Goal: Task Accomplishment & Management: Use online tool/utility

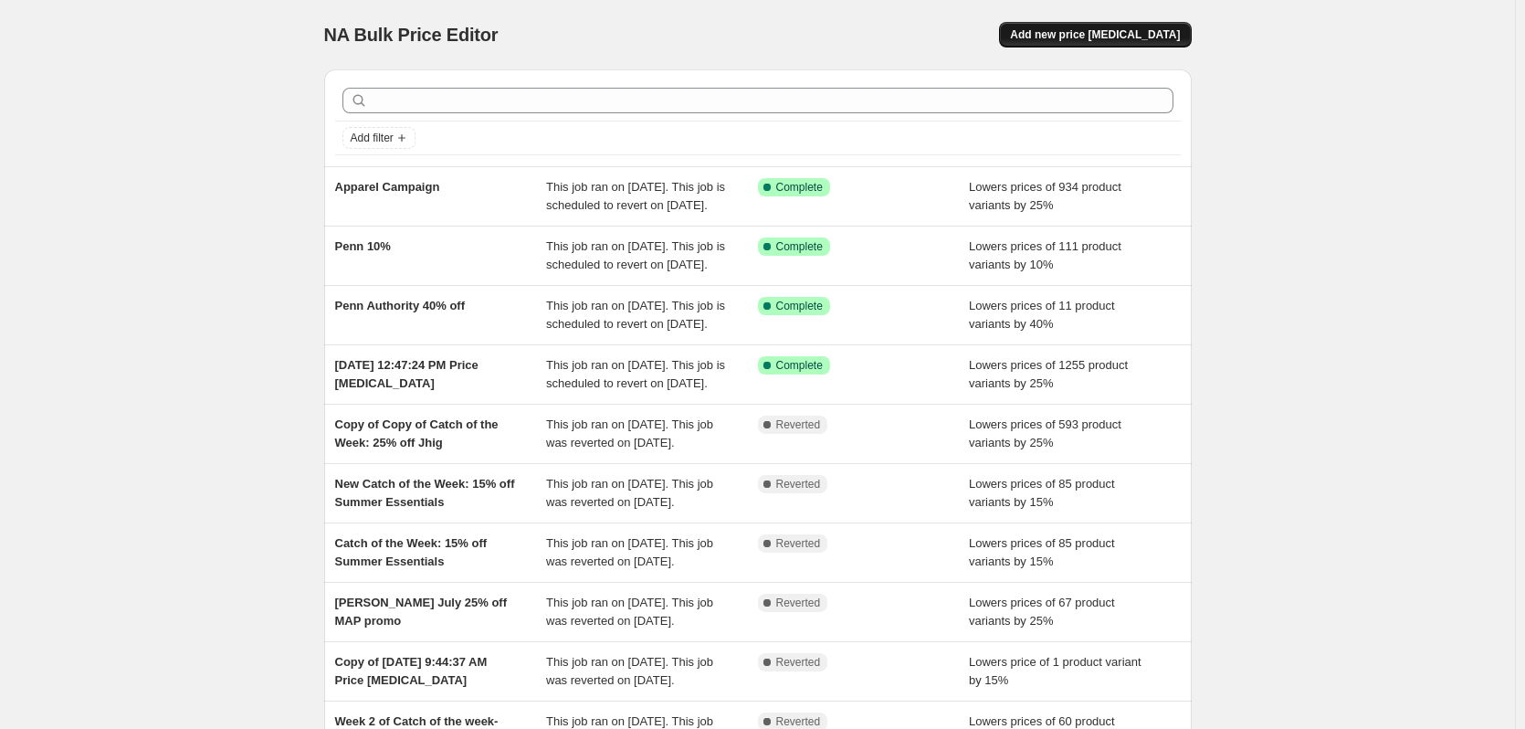
click at [1100, 46] on button "Add new price [MEDICAL_DATA]" at bounding box center [1095, 35] width 192 height 26
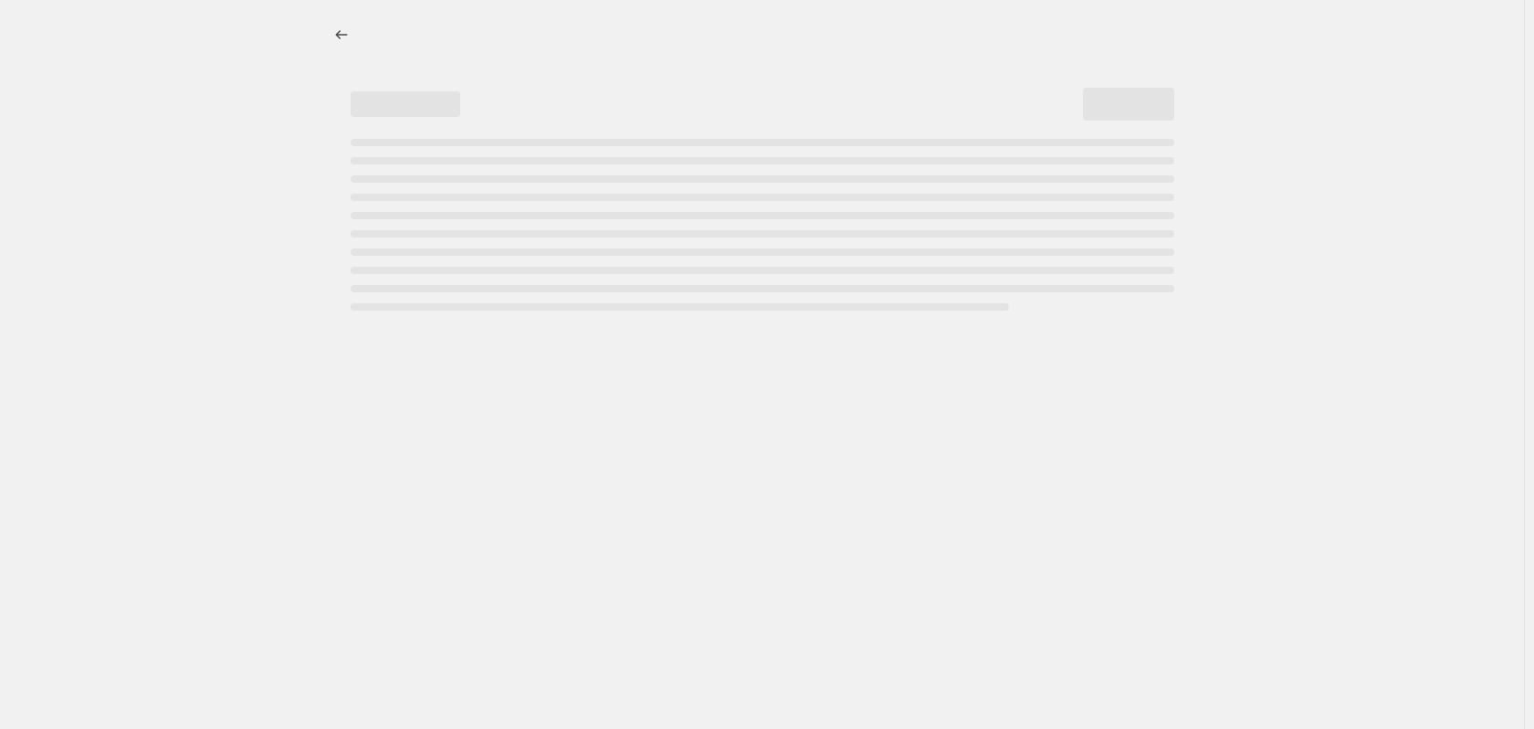
select select "percentage"
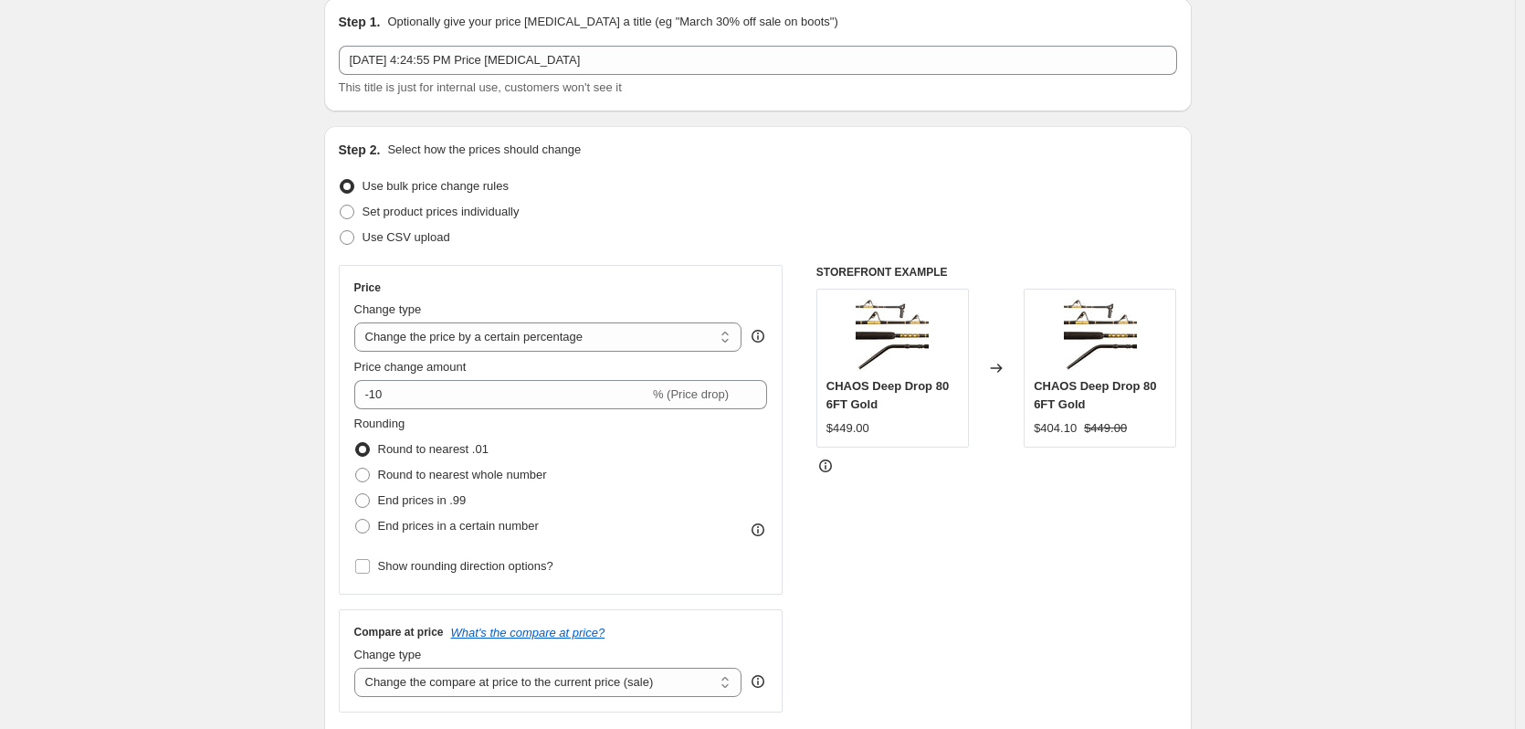
scroll to position [183, 0]
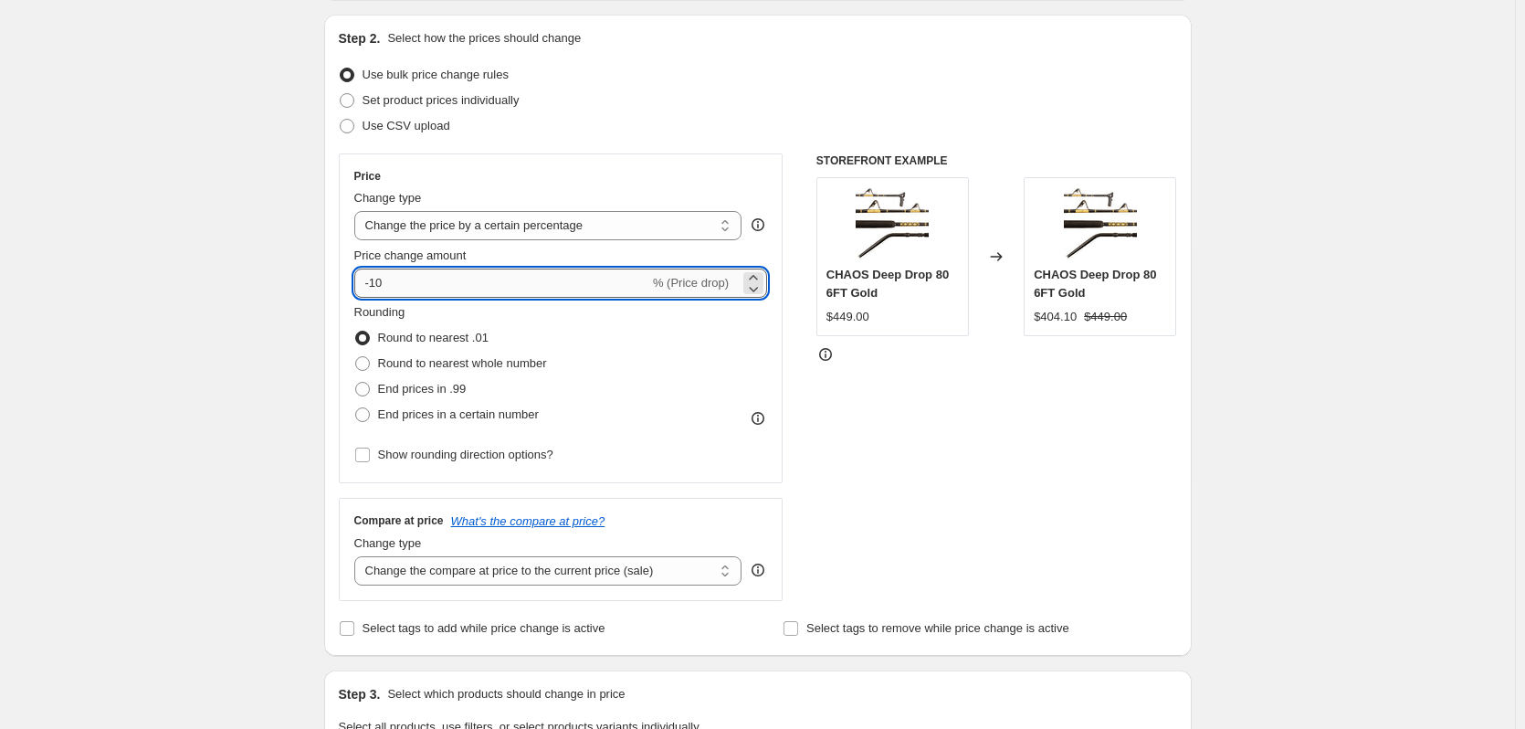
click at [523, 288] on input "-10" at bounding box center [501, 282] width 295 height 29
type input "-1"
type input "-20"
click at [219, 184] on div "Create new price [MEDICAL_DATA]. This page is ready Create new price [MEDICAL_D…" at bounding box center [757, 732] width 1515 height 1830
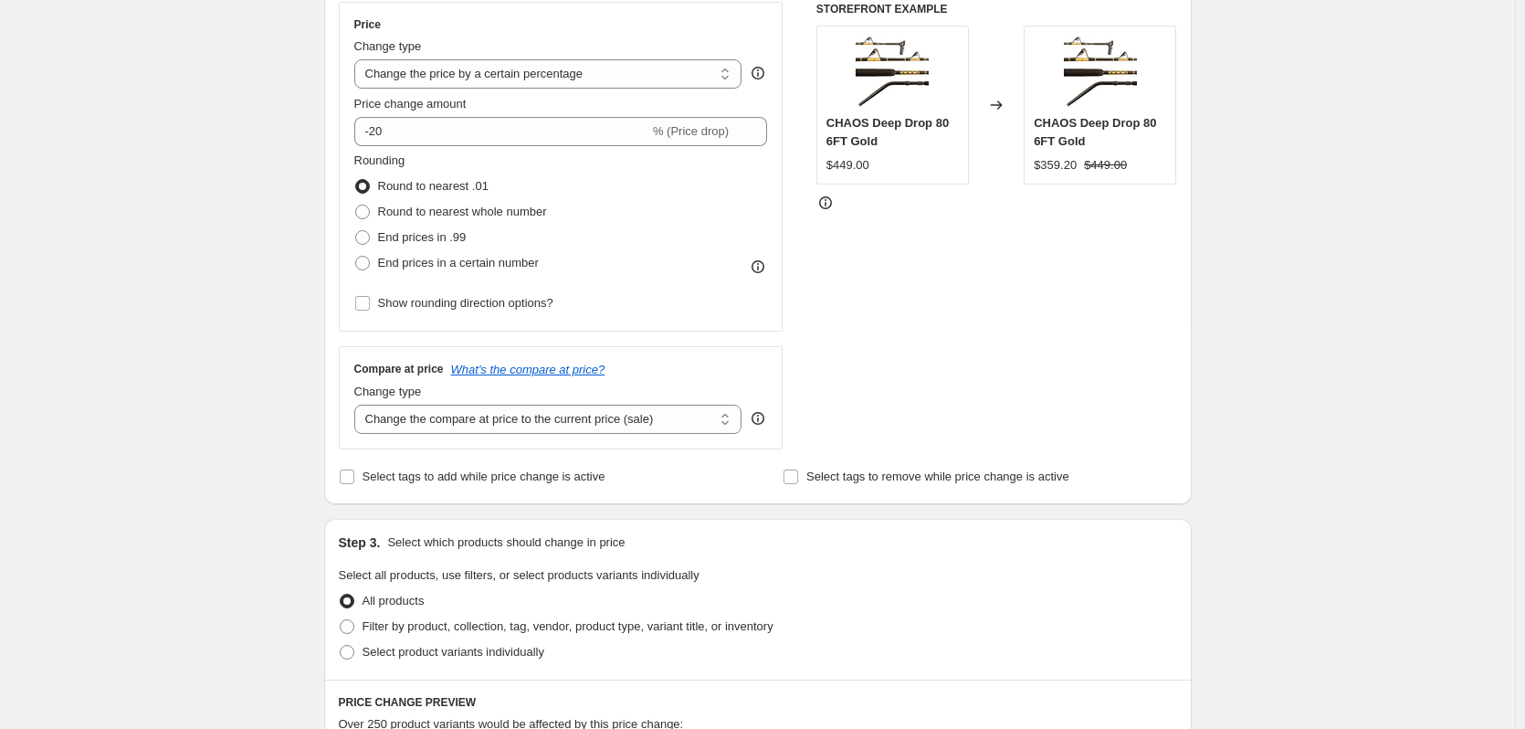
scroll to position [365, 0]
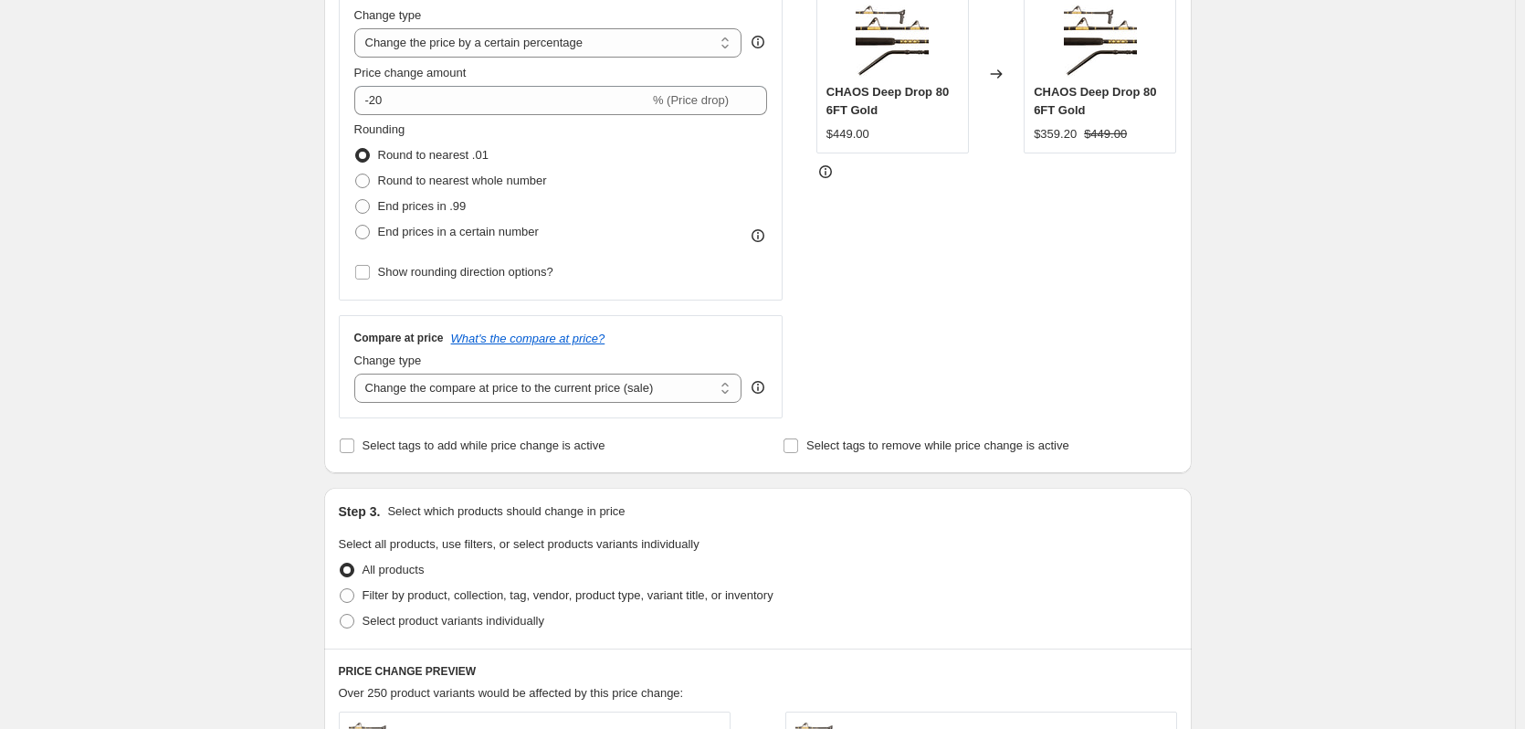
click at [188, 309] on div "Create new price [MEDICAL_DATA]. This page is ready Create new price [MEDICAL_D…" at bounding box center [757, 550] width 1515 height 1830
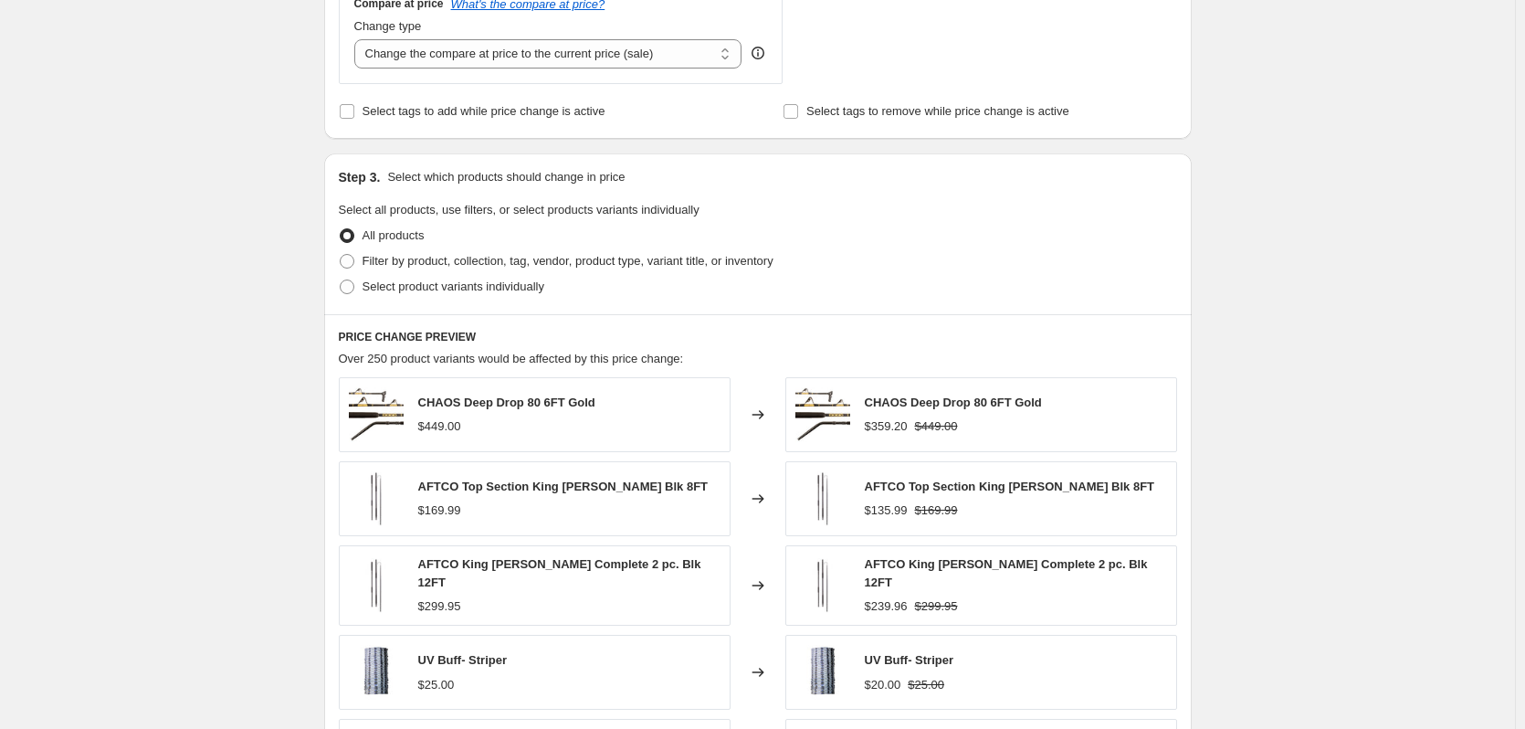
scroll to position [730, 0]
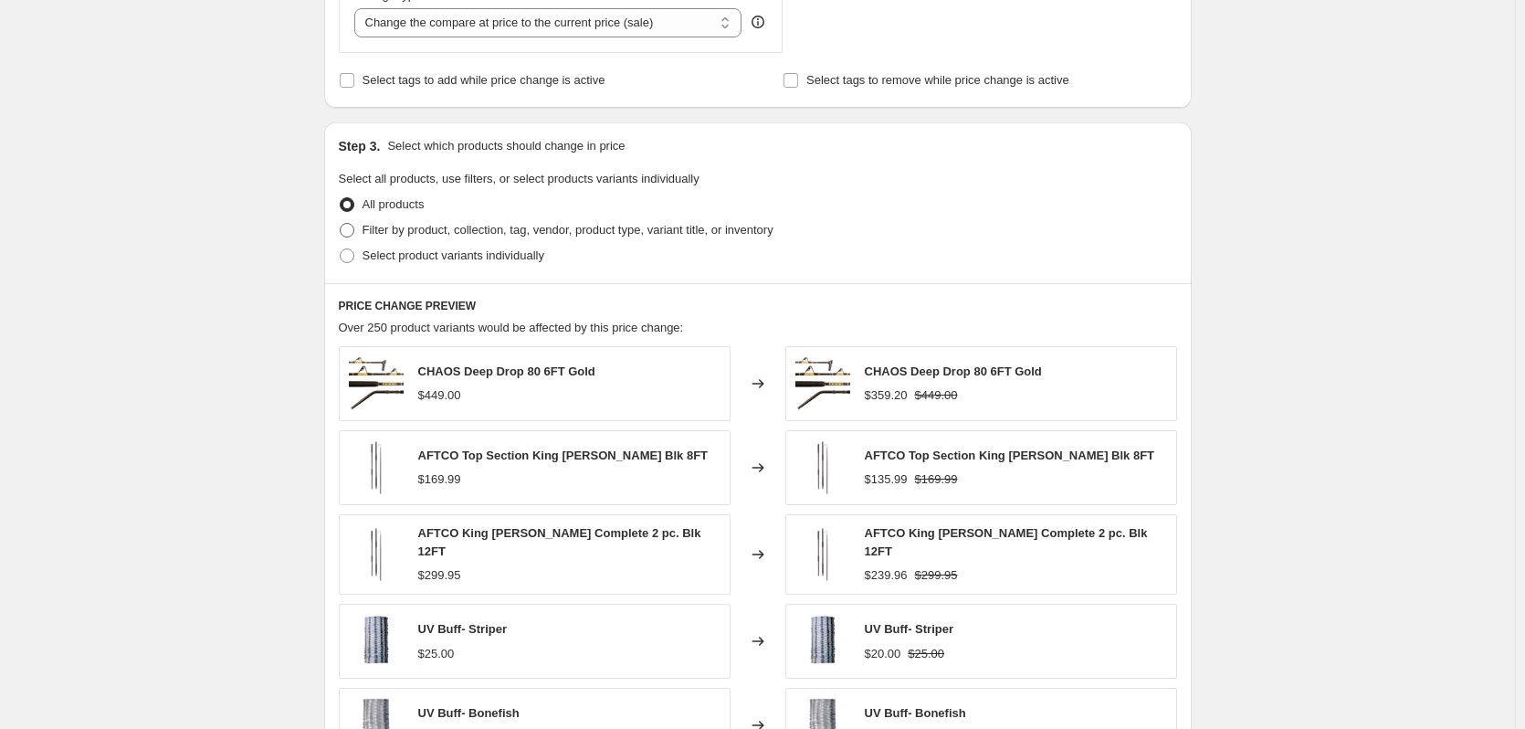
click at [351, 230] on span at bounding box center [347, 230] width 15 height 15
click at [341, 224] on input "Filter by product, collection, tag, vendor, product type, variant title, or inv…" at bounding box center [340, 223] width 1 height 1
radio input "true"
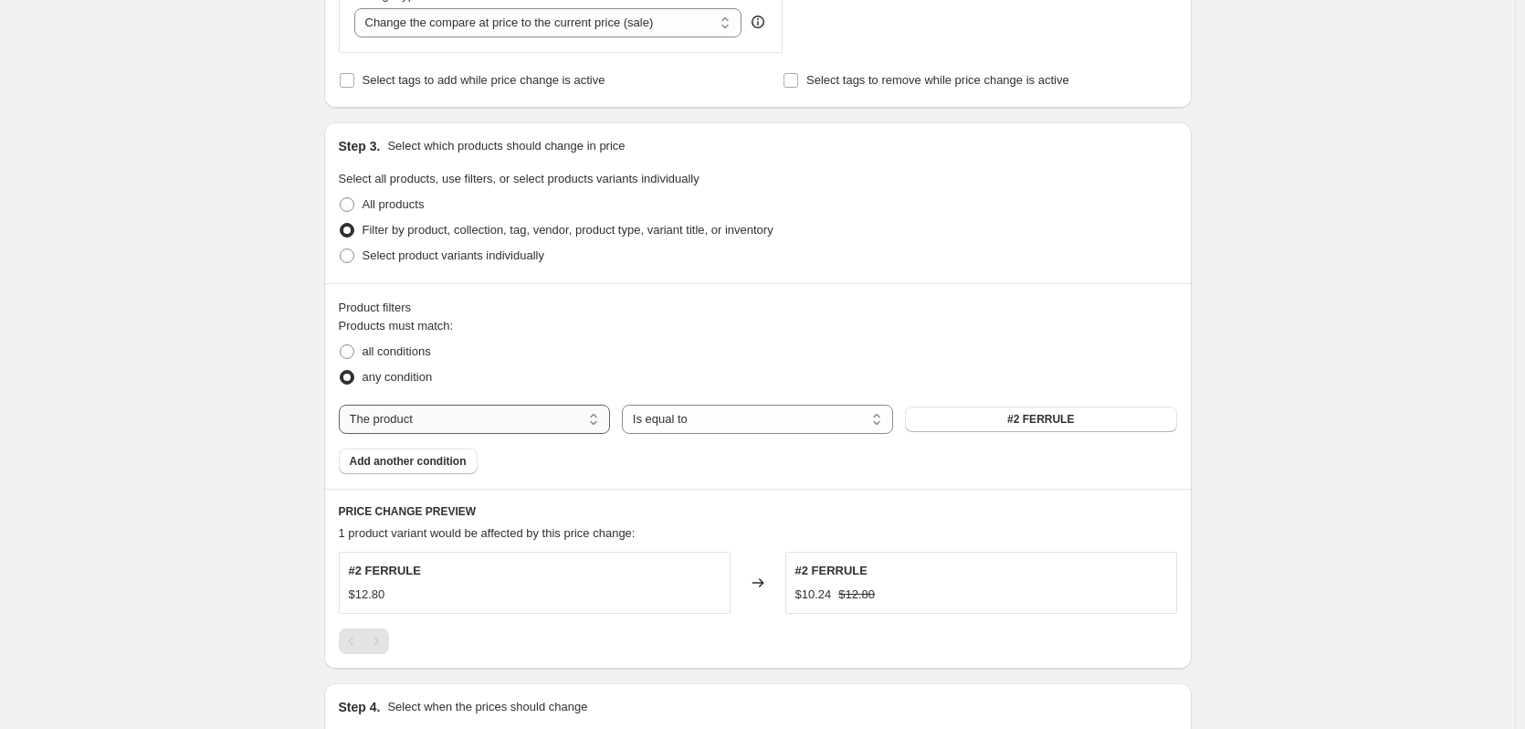
click at [460, 427] on select "The product The product's collection The product's tag The product's vendor The…" at bounding box center [474, 418] width 271 height 29
select select "collection"
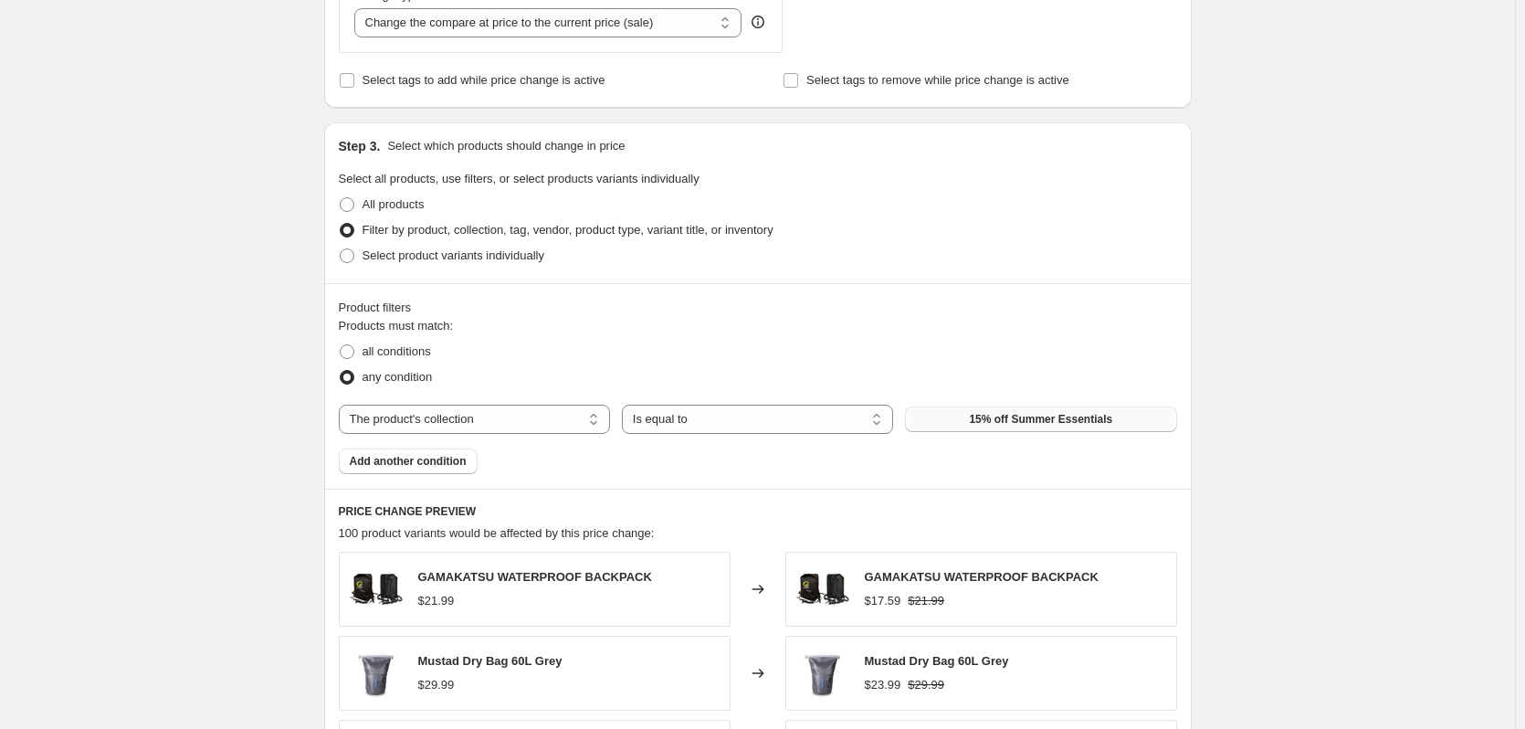
click at [1040, 414] on span "15% off Summer Essentials" at bounding box center [1040, 419] width 143 height 15
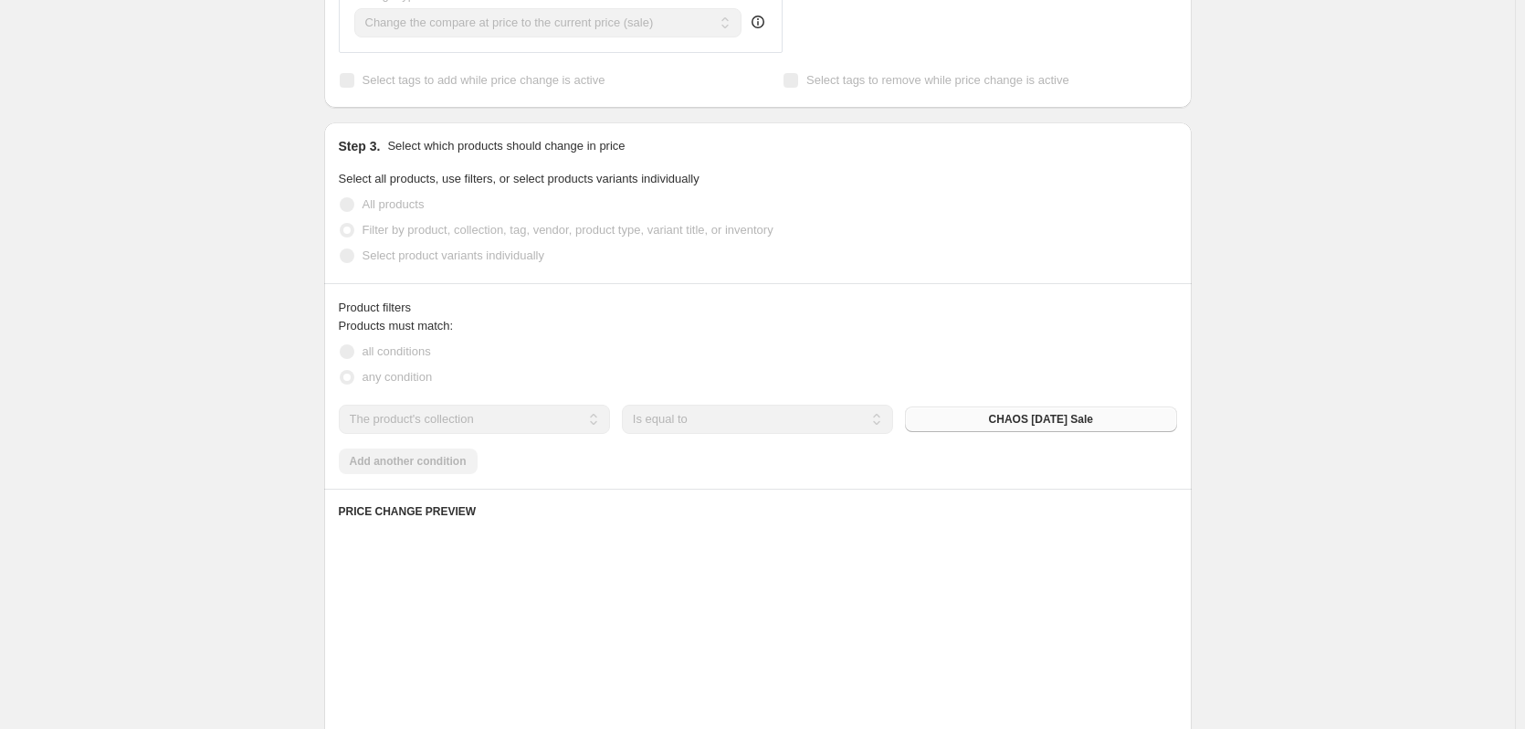
click at [210, 291] on div "Create new price [MEDICAL_DATA]. This page is ready Create new price [MEDICAL_D…" at bounding box center [757, 285] width 1515 height 2030
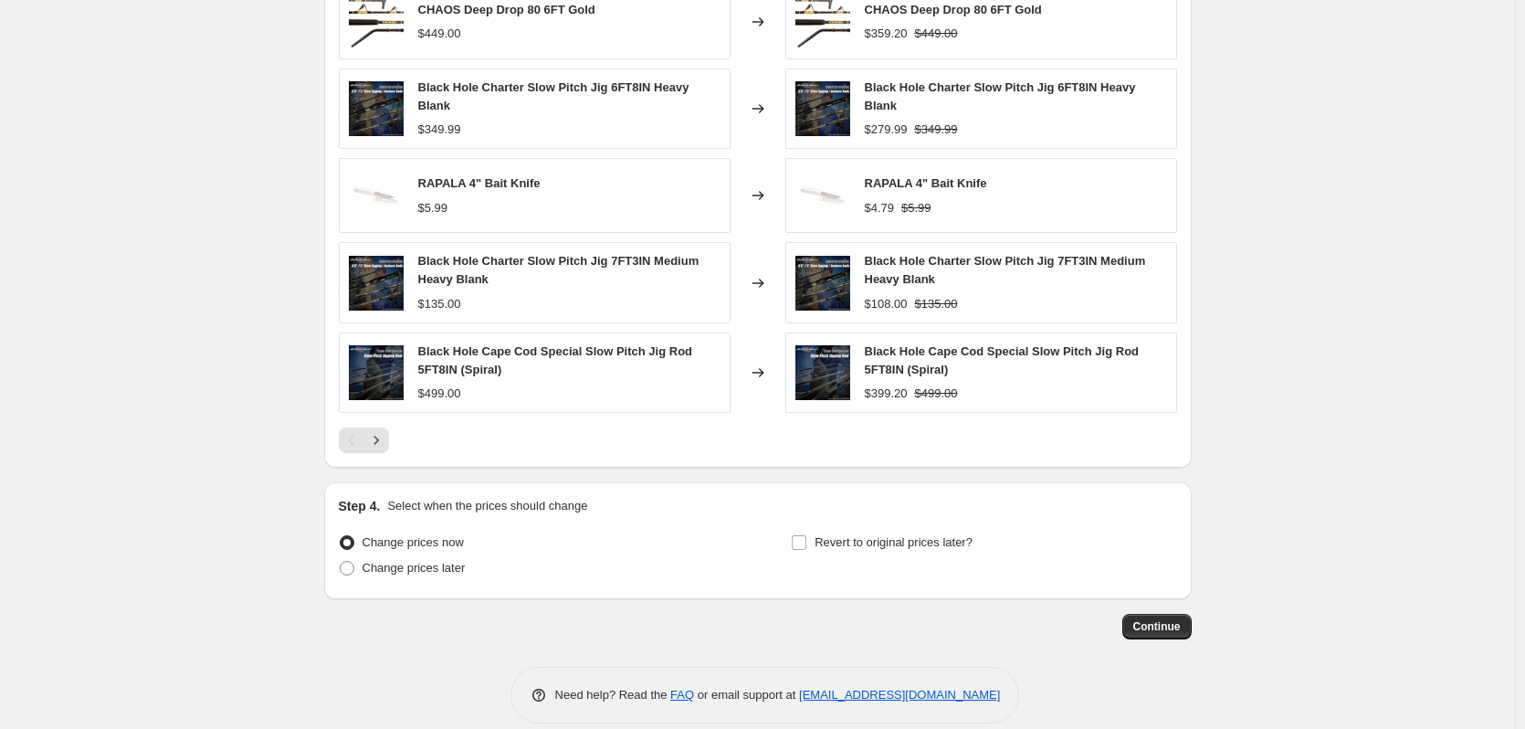
scroll to position [1315, 0]
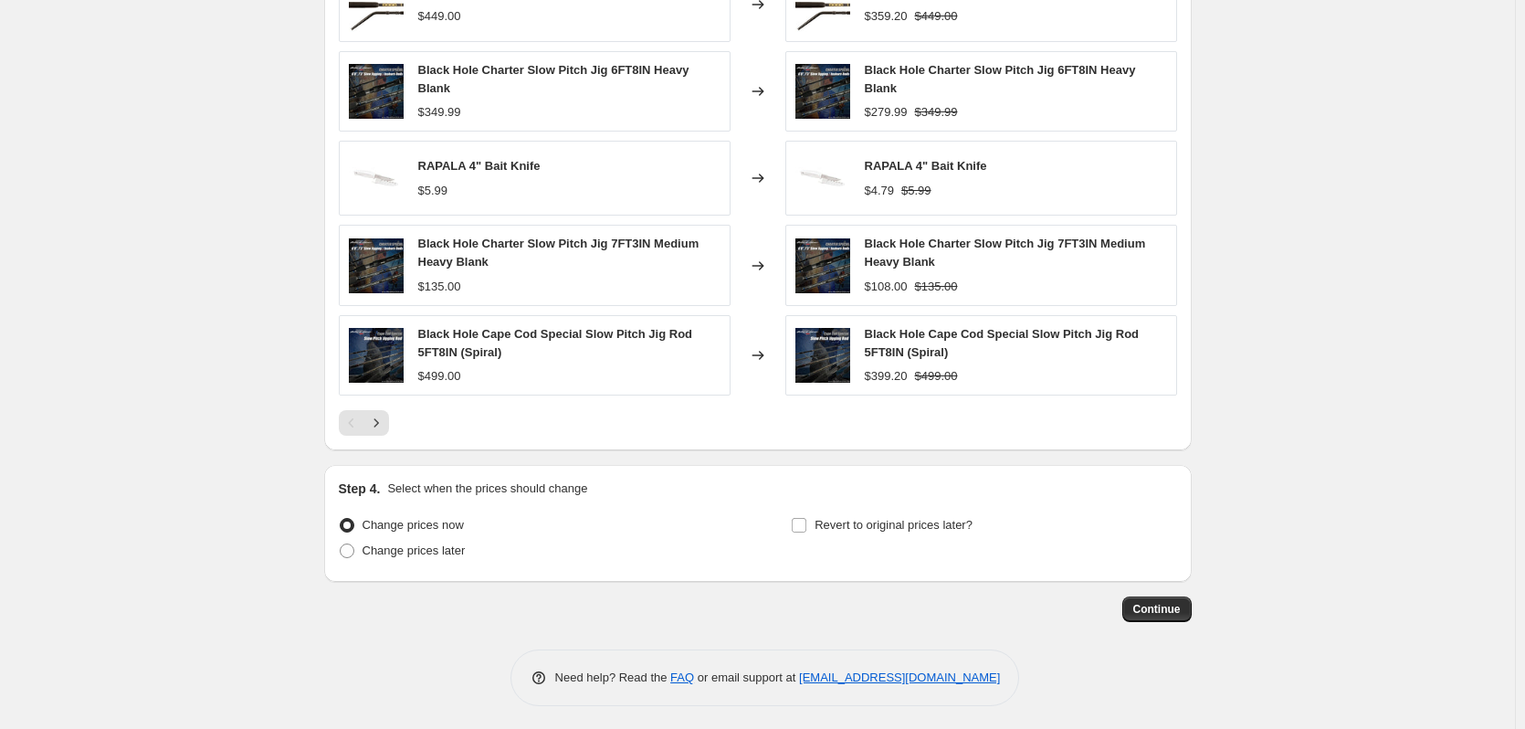
click at [351, 550] on span at bounding box center [347, 550] width 15 height 15
click at [341, 544] on input "Change prices later" at bounding box center [340, 543] width 1 height 1
radio input "true"
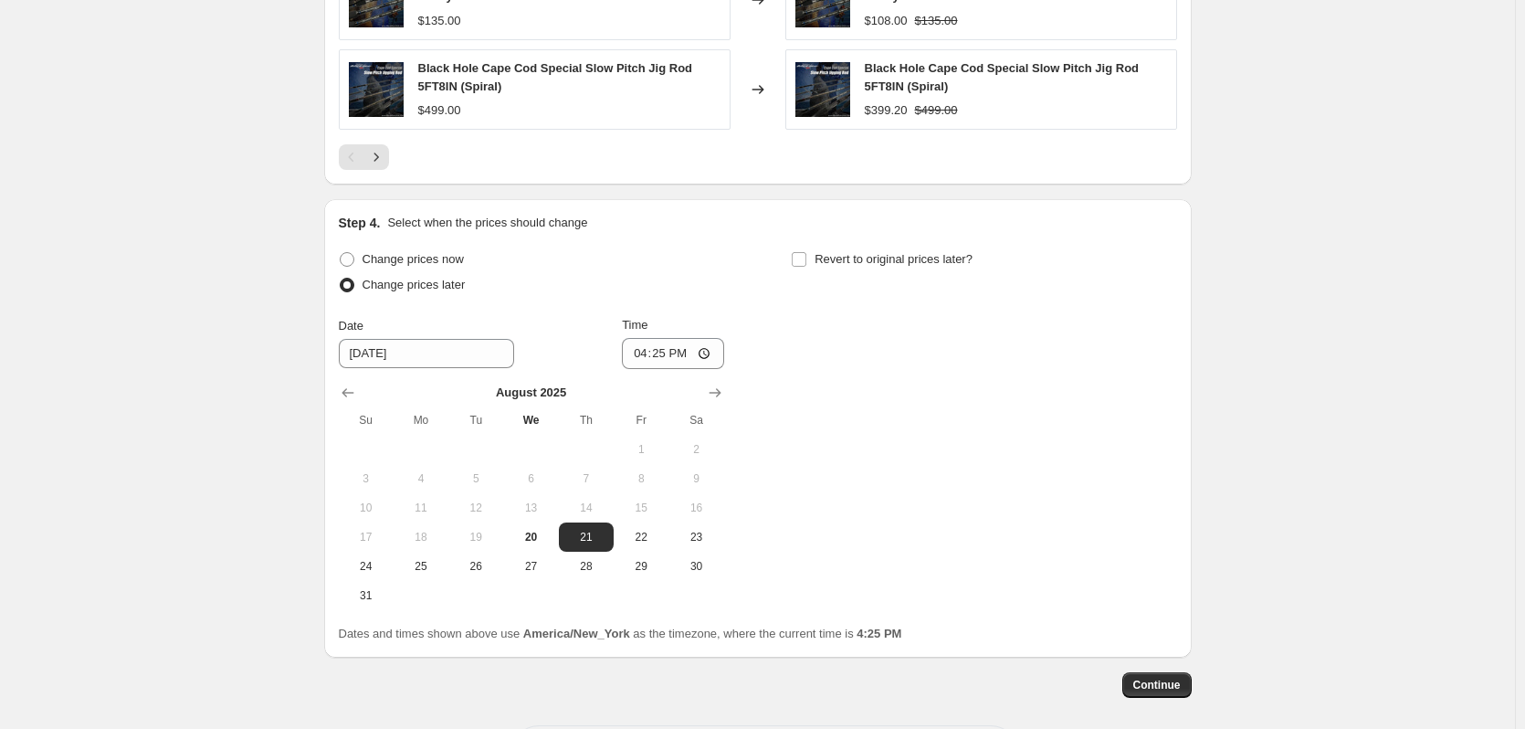
scroll to position [1588, 0]
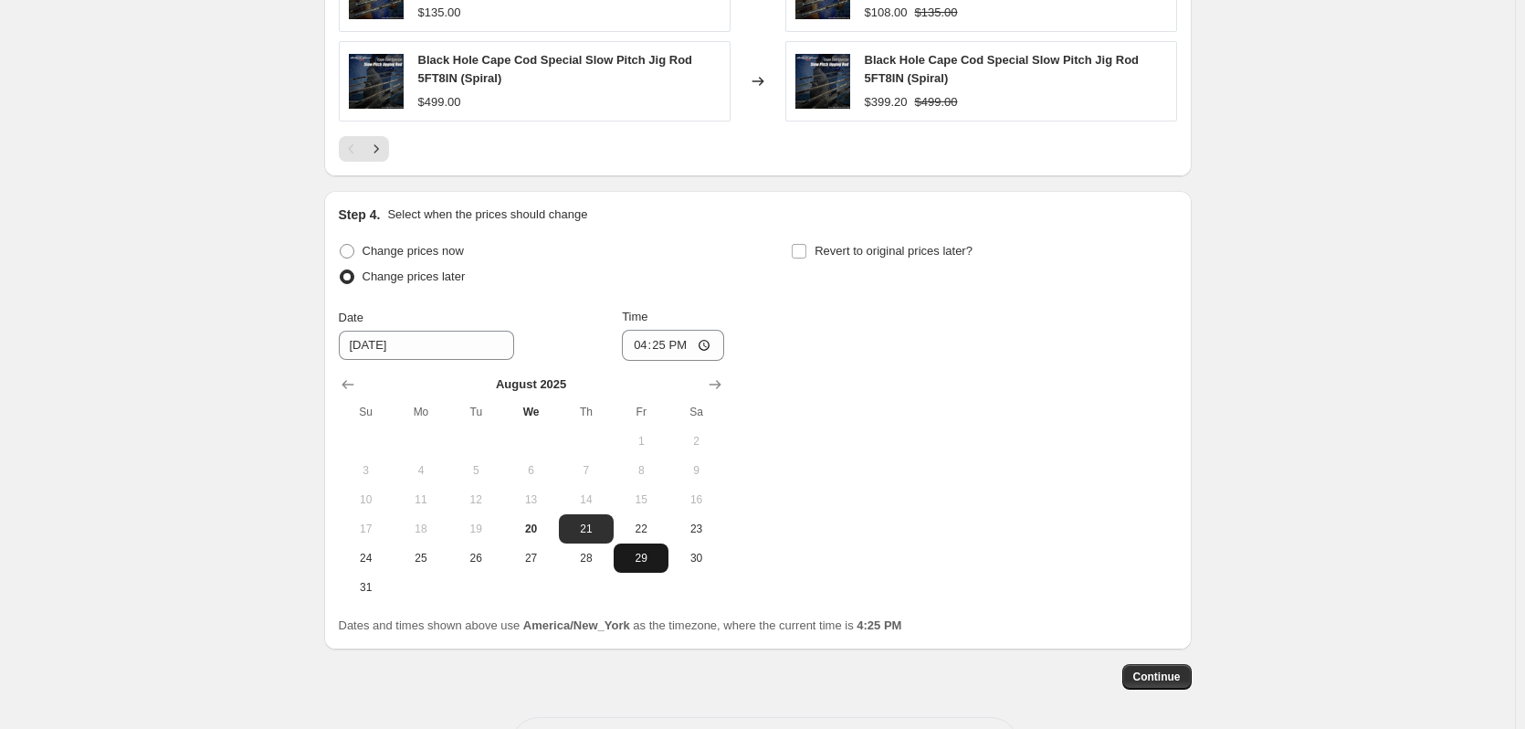
click at [643, 554] on span "29" at bounding box center [641, 557] width 40 height 15
type input "[DATE]"
click at [644, 340] on input "16:25" at bounding box center [673, 345] width 102 height 31
type input "09:00"
click at [797, 244] on input "Revert to original prices later?" at bounding box center [798, 251] width 15 height 15
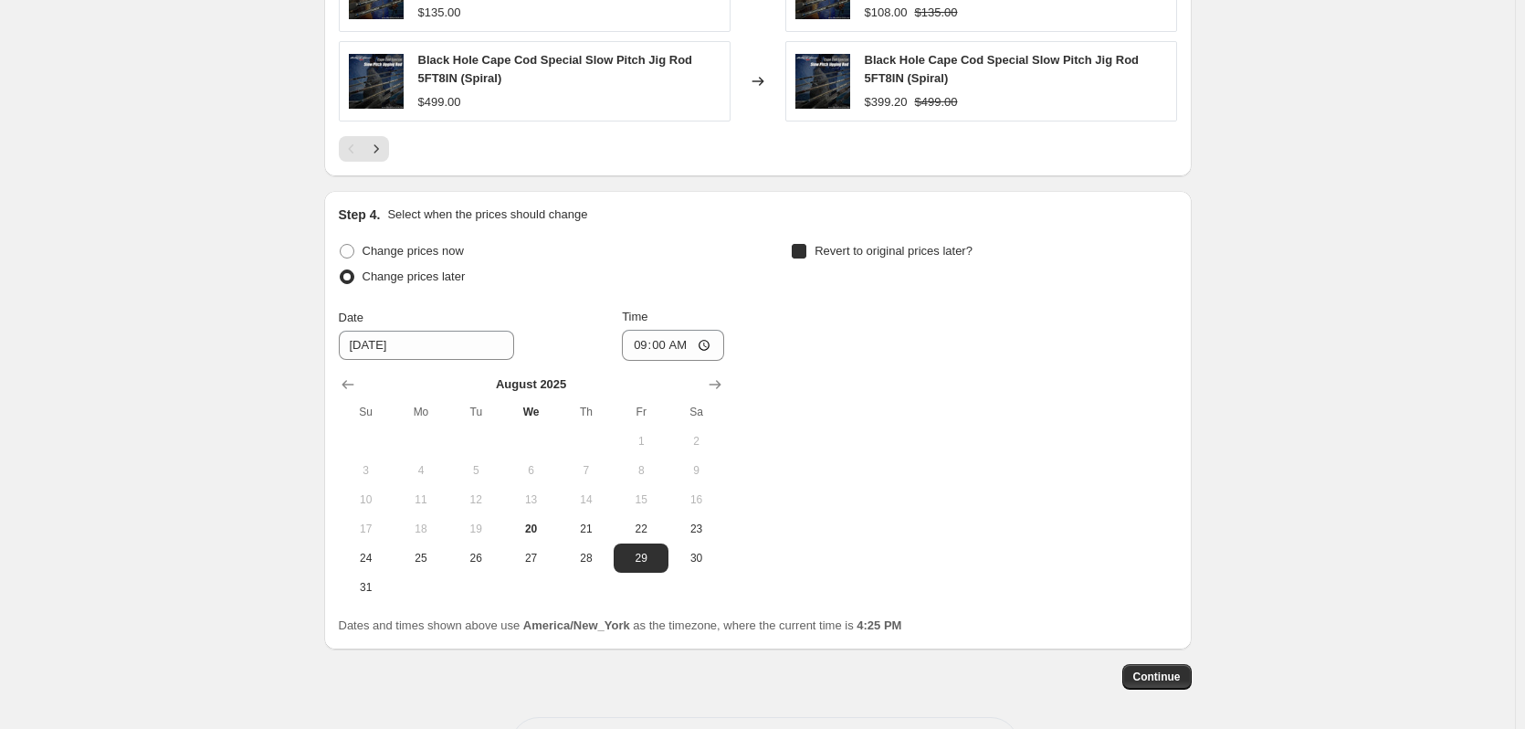
checkbox input "true"
click at [1176, 383] on icon "Show next month, September 2025" at bounding box center [1167, 384] width 18 height 18
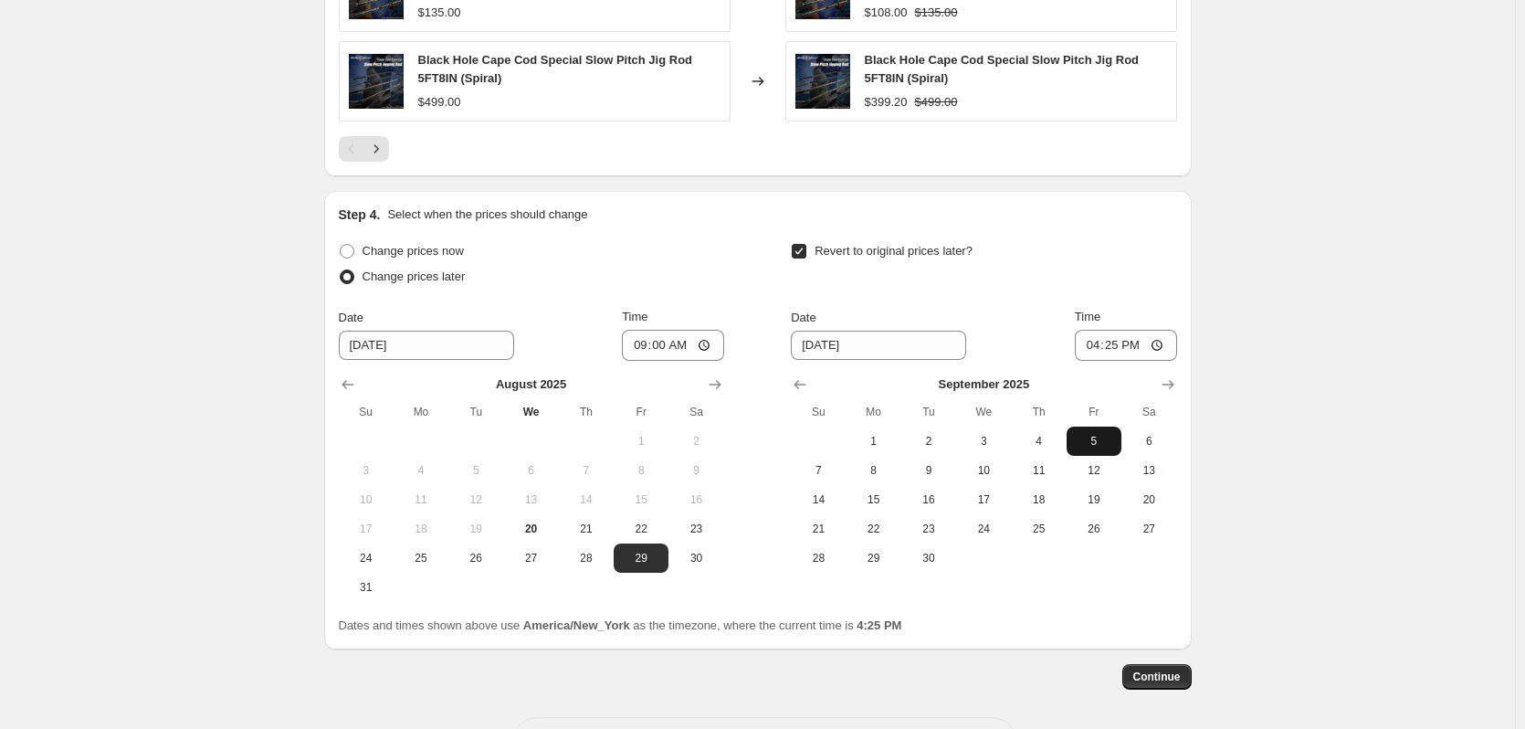
click at [1101, 434] on span "5" at bounding box center [1094, 441] width 40 height 15
type input "[DATE]"
click at [1096, 341] on input "16:25" at bounding box center [1125, 345] width 102 height 31
type input "23:59"
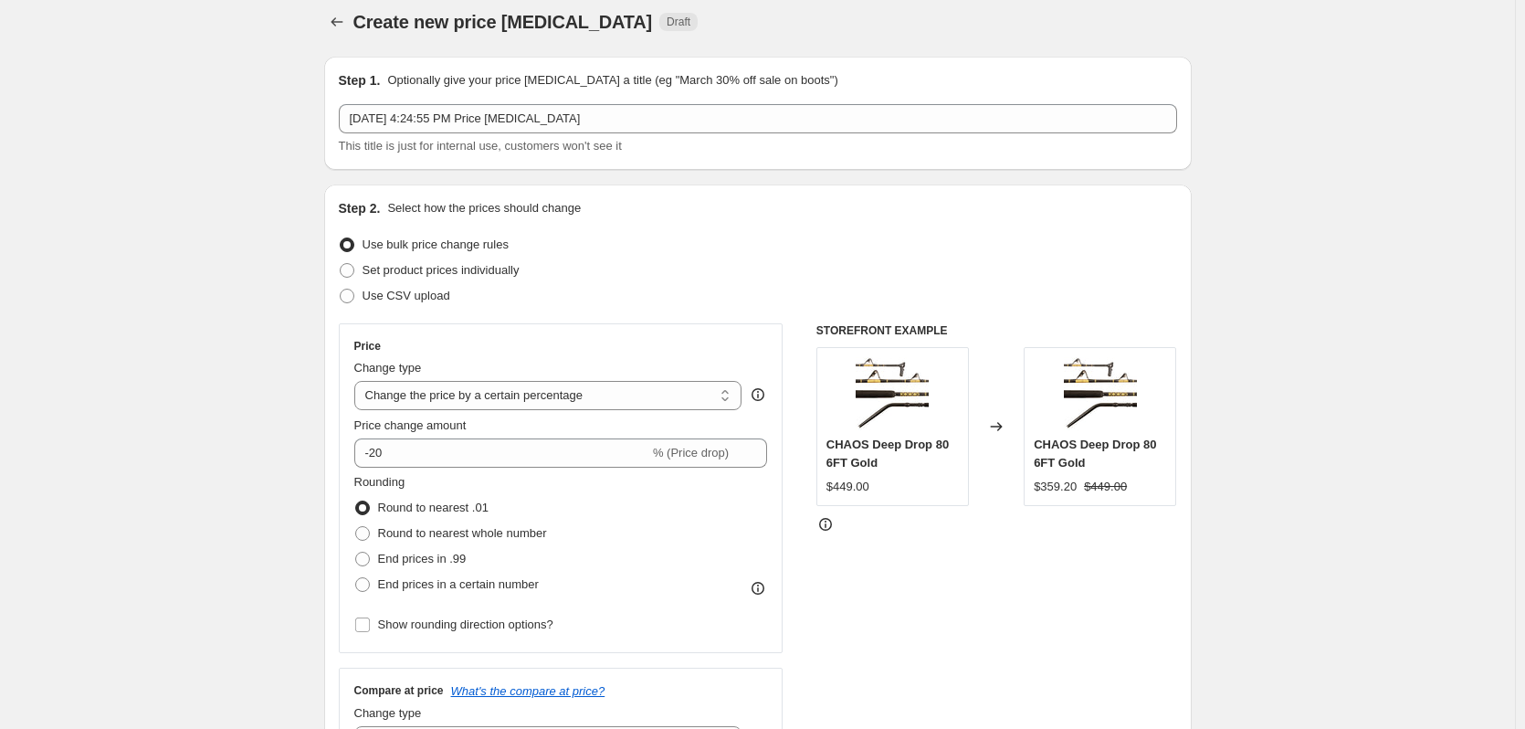
scroll to position [0, 0]
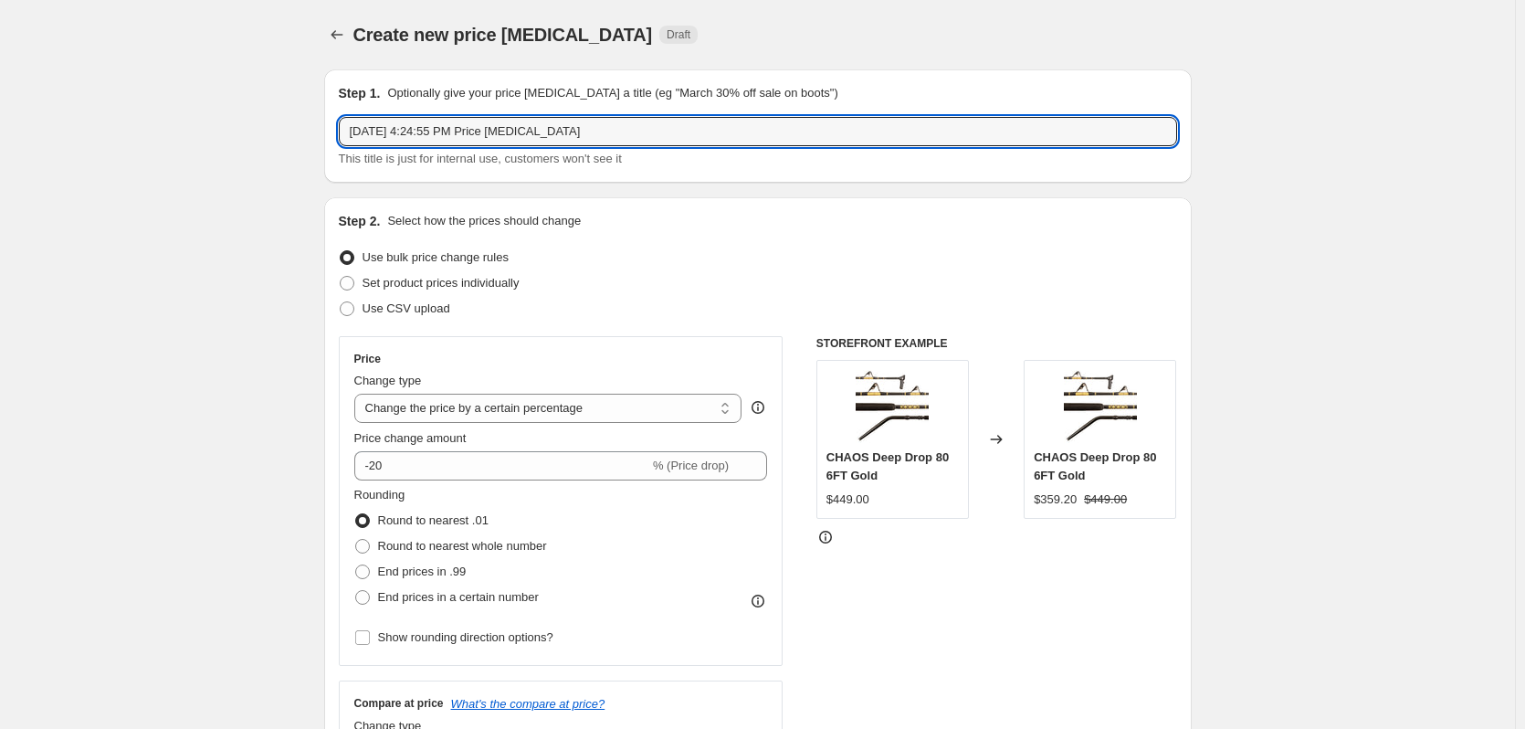
drag, startPoint x: 620, startPoint y: 126, endPoint x: 117, endPoint y: 128, distance: 503.0
type input "[DATE] 20% off sale"
drag, startPoint x: 80, startPoint y: 291, endPoint x: 95, endPoint y: 311, distance: 24.8
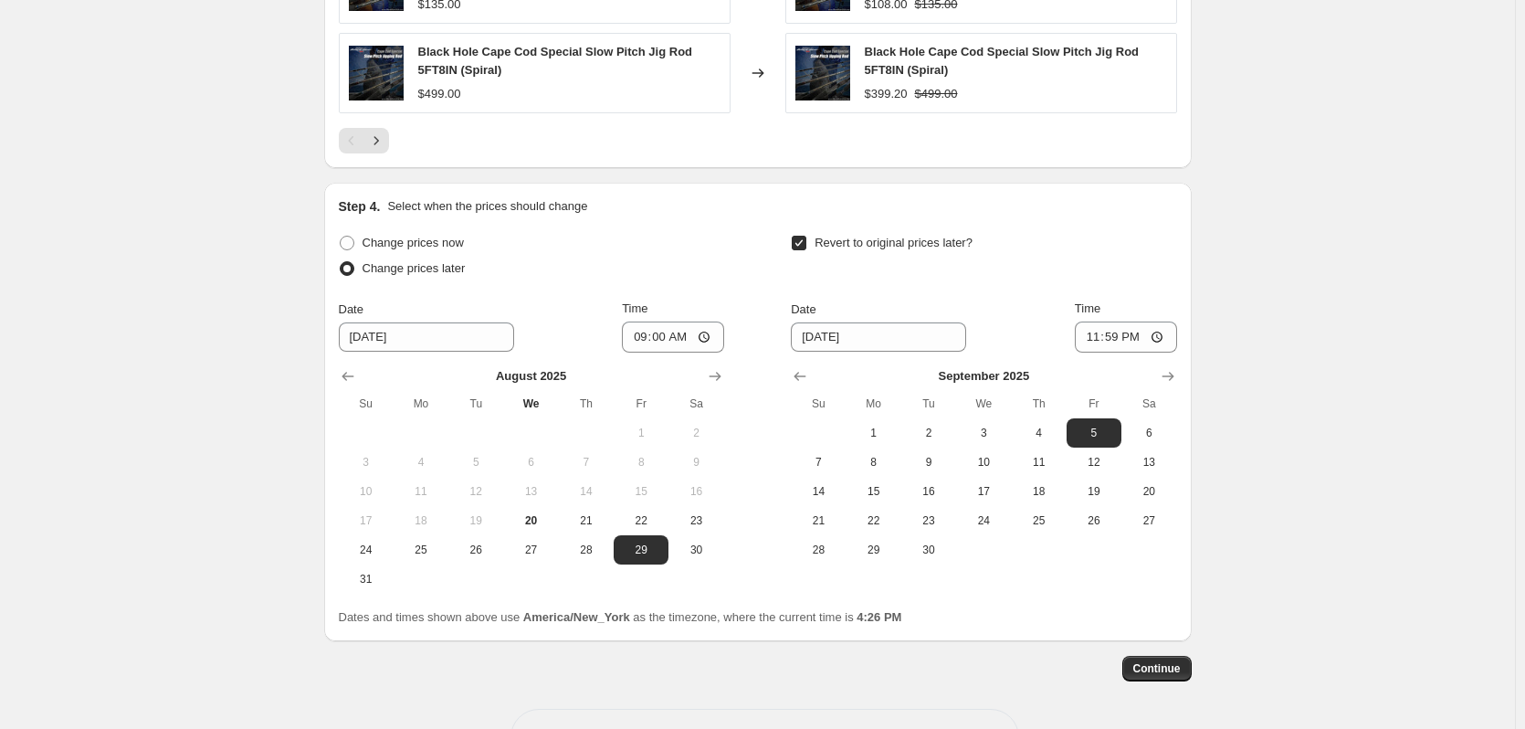
scroll to position [1656, 0]
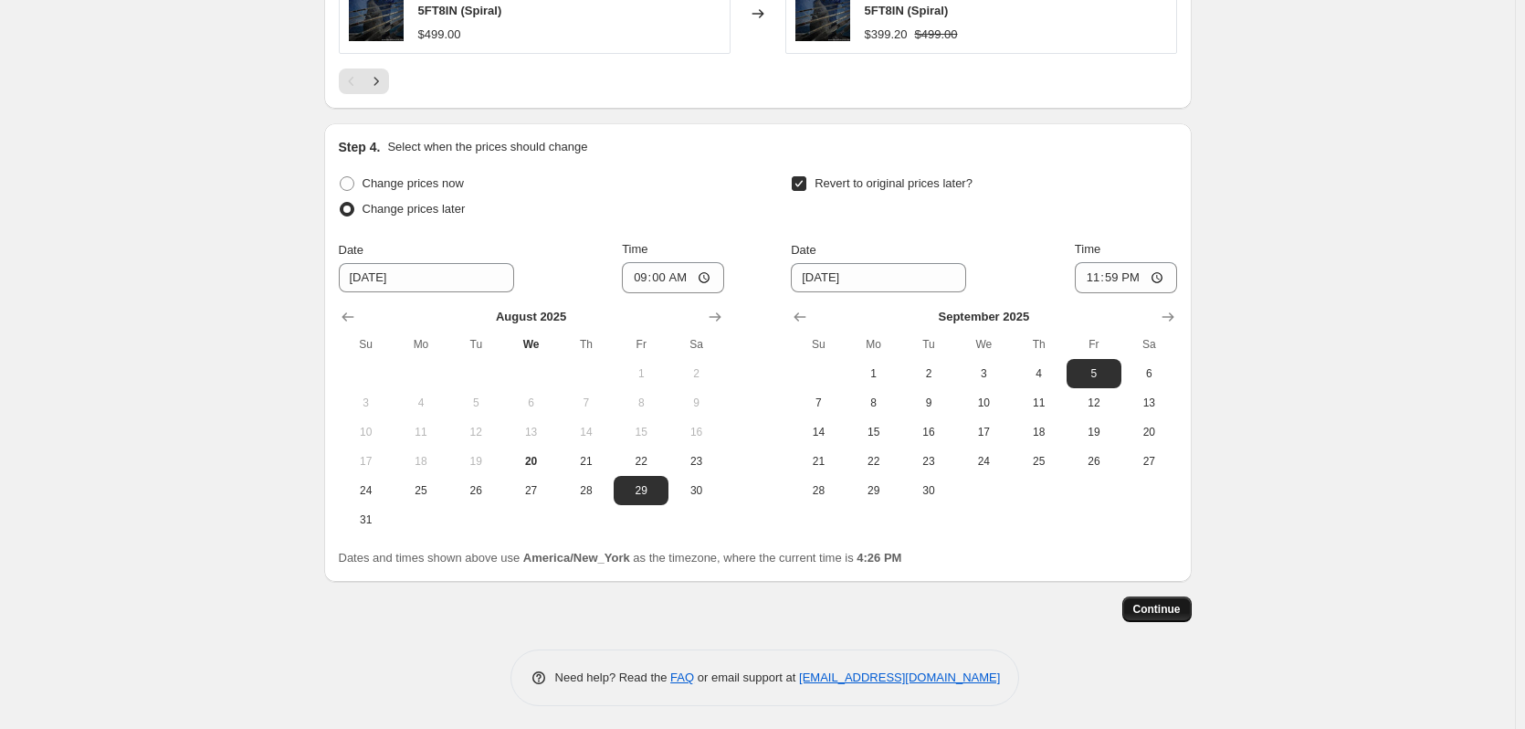
click at [1175, 610] on span "Continue" at bounding box center [1156, 609] width 47 height 15
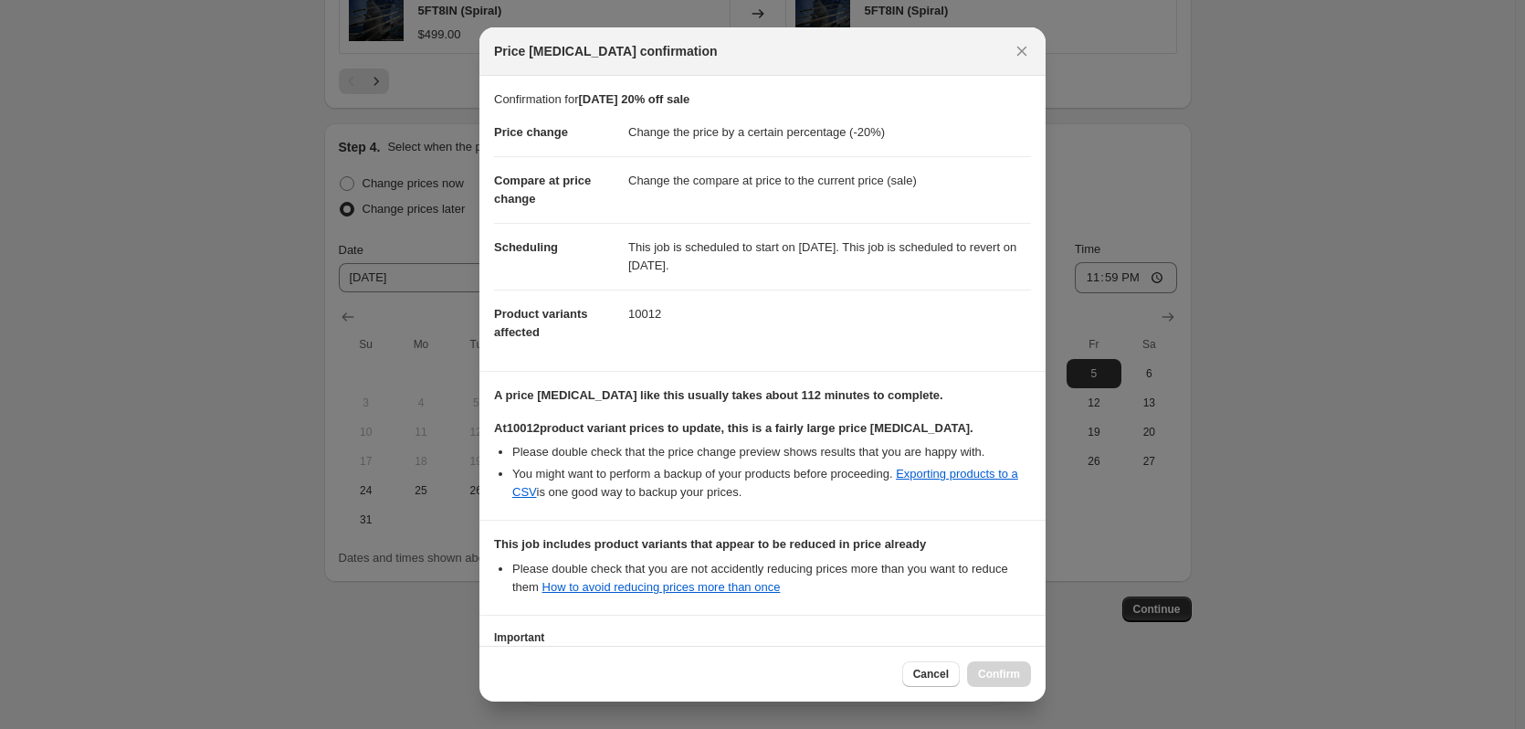
scroll to position [137, 0]
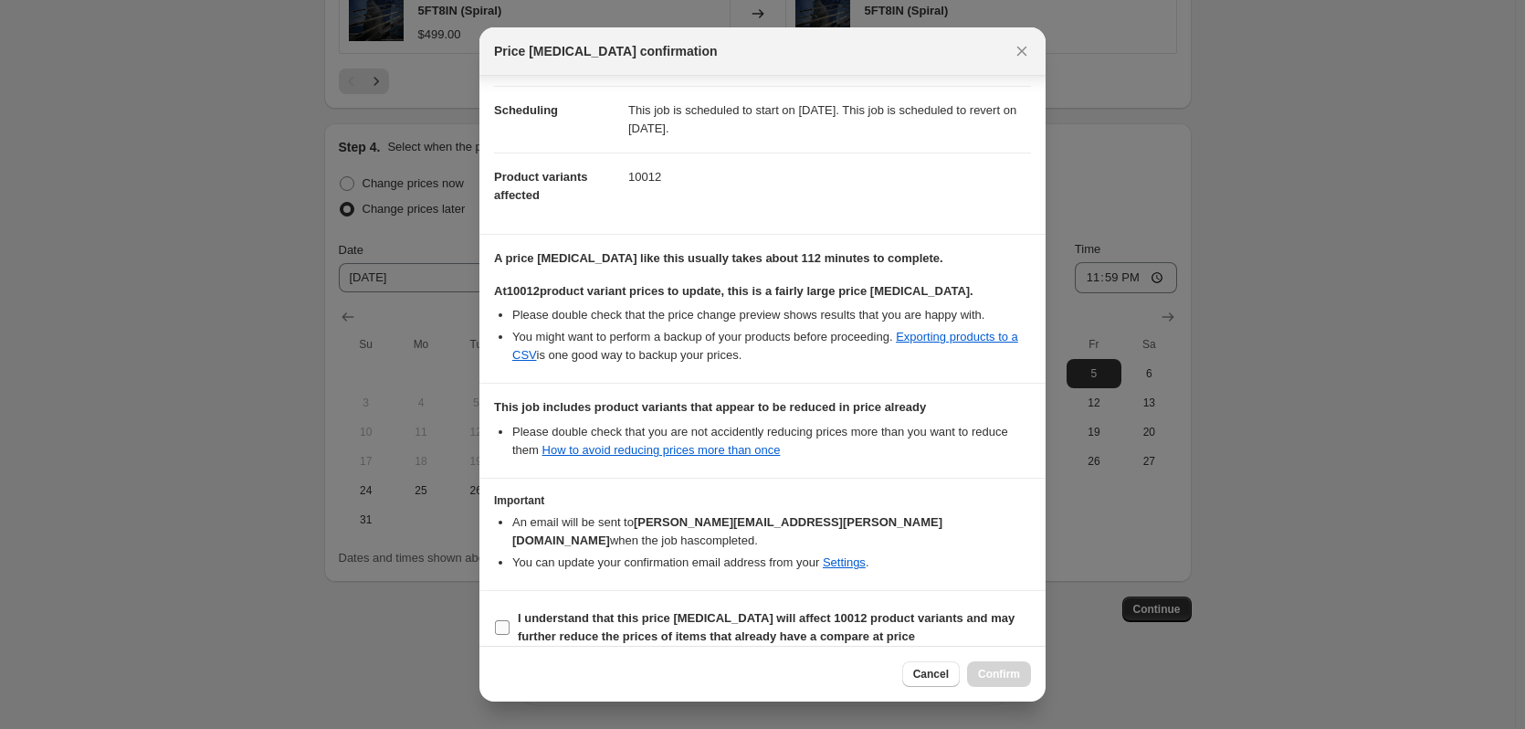
click at [502, 620] on input "I understand that this price [MEDICAL_DATA] will affect 10012 product variants …" at bounding box center [502, 627] width 15 height 15
checkbox input "true"
click at [1019, 667] on span "Confirm" at bounding box center [999, 673] width 42 height 15
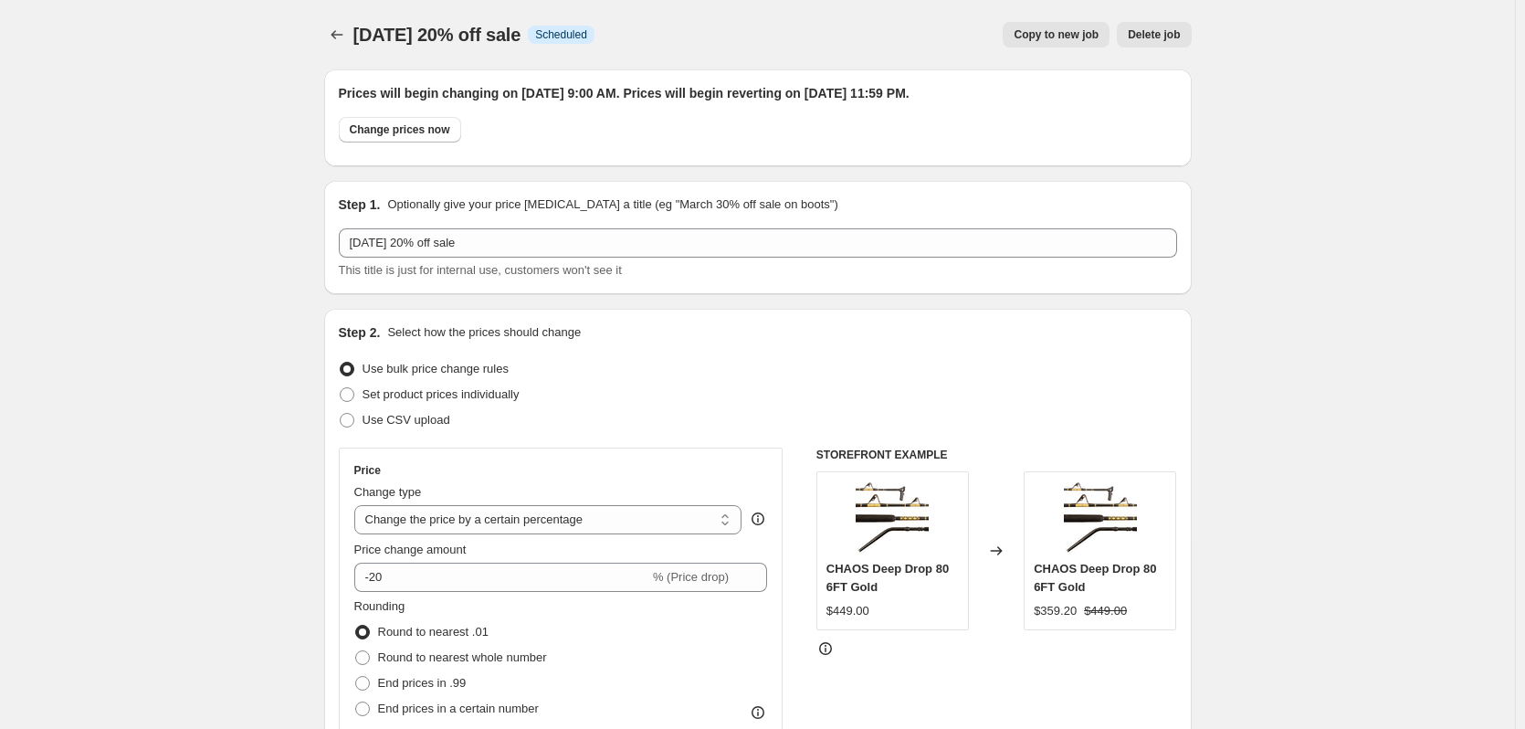
scroll to position [1656, 0]
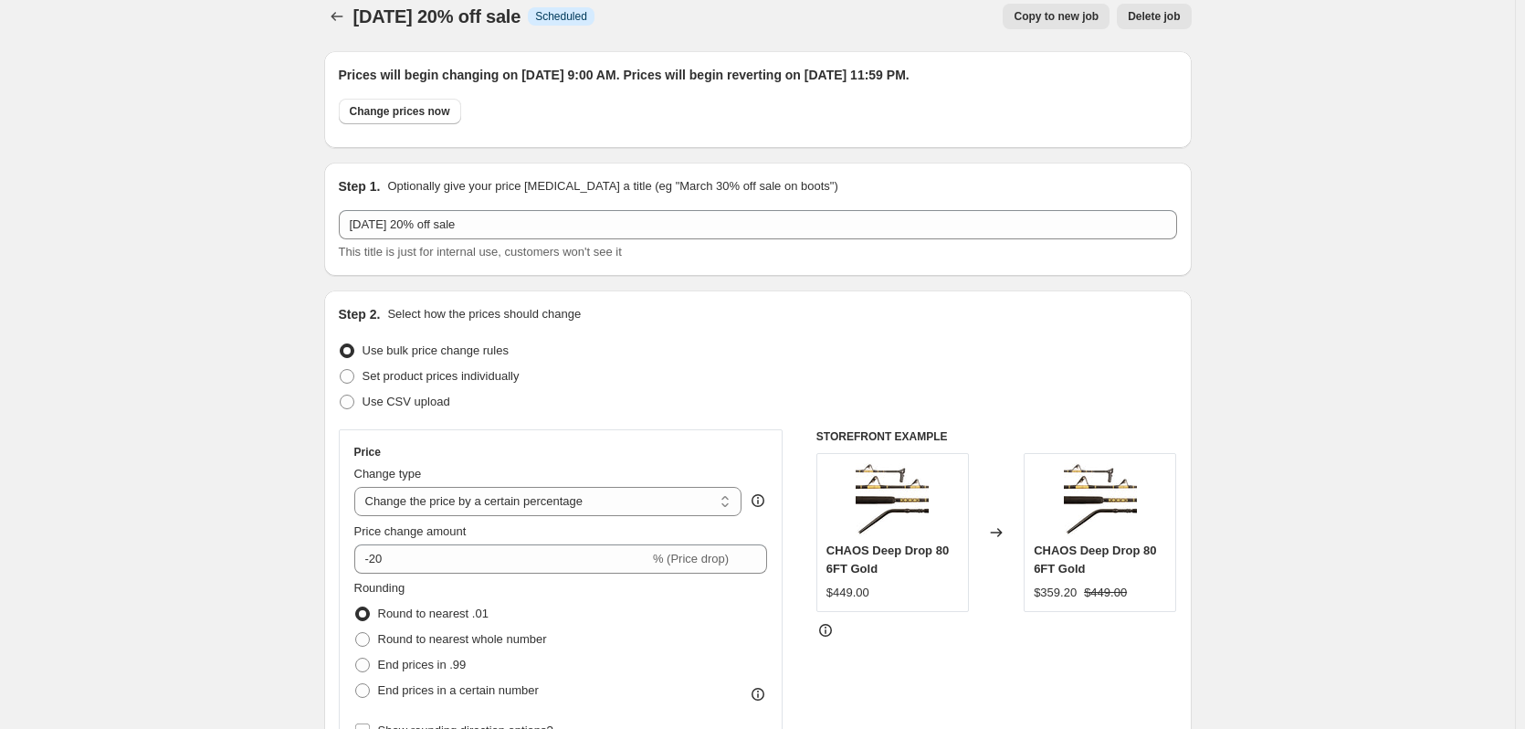
scroll to position [0, 0]
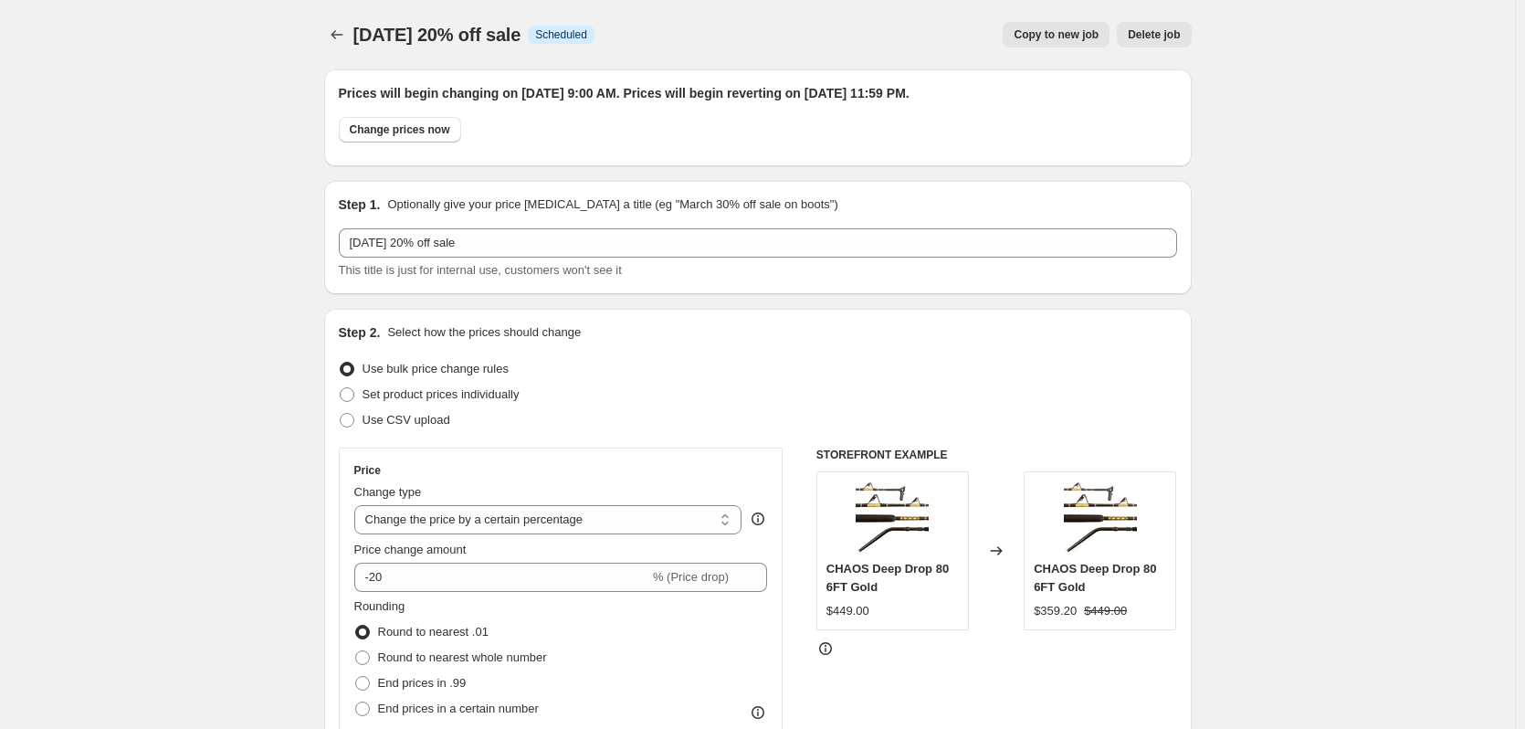
click at [332, 32] on icon "Price change jobs" at bounding box center [337, 35] width 18 height 18
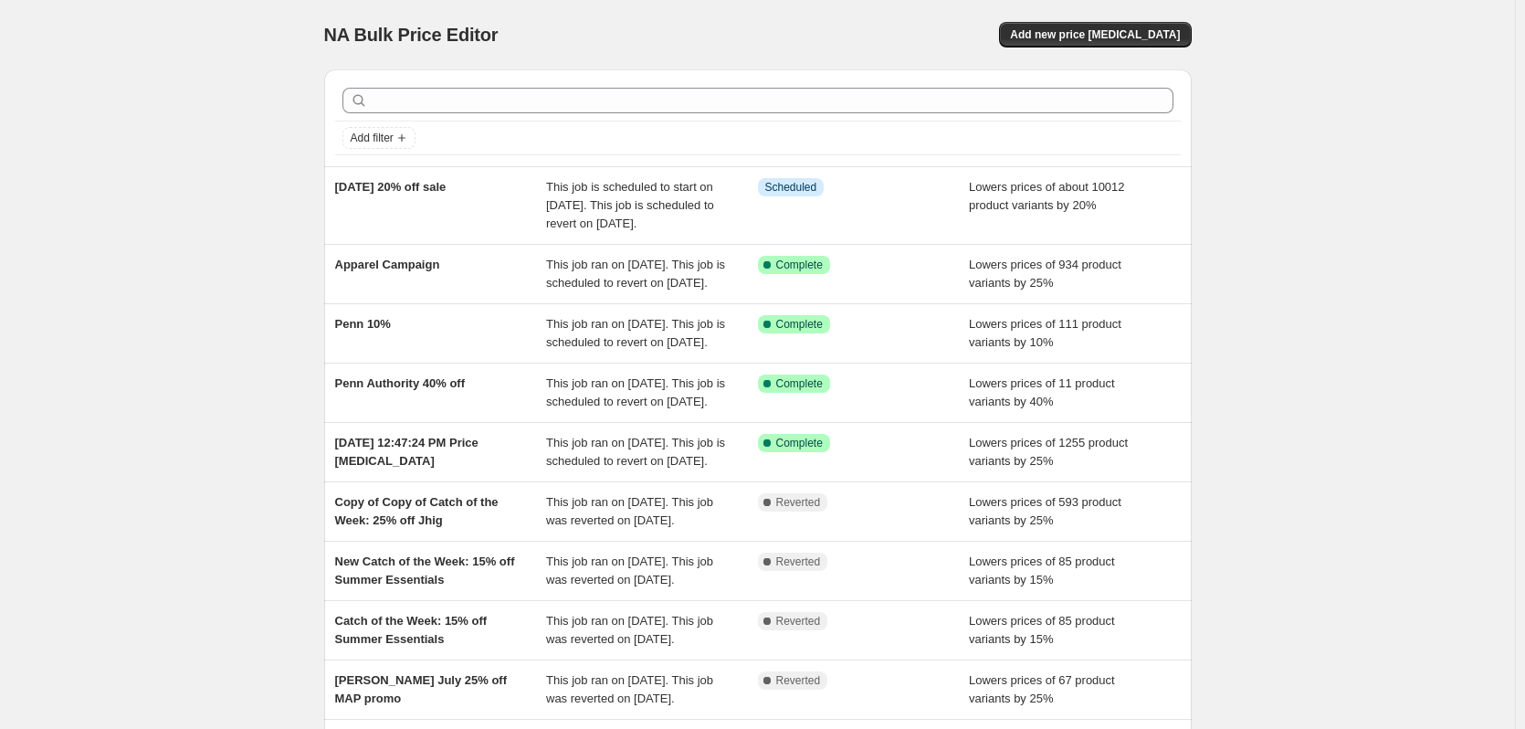
click at [162, 93] on div "NA Bulk Price Editor. This page is ready NA Bulk Price Editor Add new price [ME…" at bounding box center [757, 479] width 1515 height 959
click at [141, 278] on div "NA Bulk Price Editor. This page is ready NA Bulk Price Editor Add new price [ME…" at bounding box center [757, 479] width 1515 height 959
click at [635, 20] on div "NA Bulk Price Editor. This page is ready NA Bulk Price Editor Add new price [ME…" at bounding box center [757, 34] width 867 height 69
